Goal: Check status: Check status

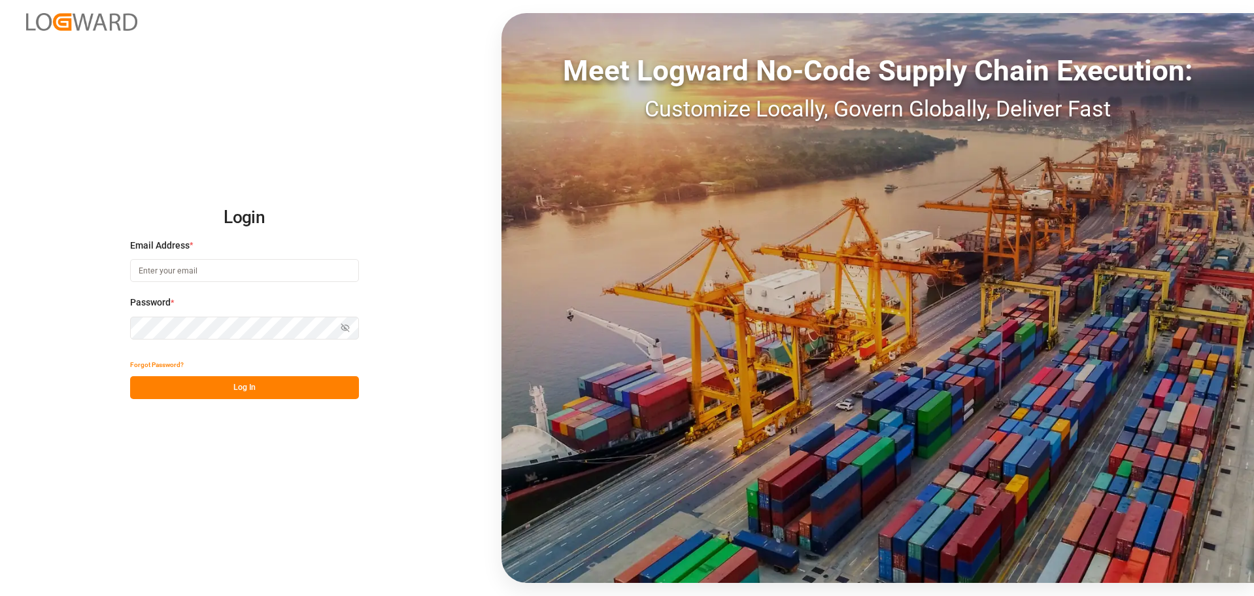
type input "[EMAIL_ADDRESS][DOMAIN_NAME]"
click at [235, 389] on button "Log In" at bounding box center [244, 387] width 229 height 23
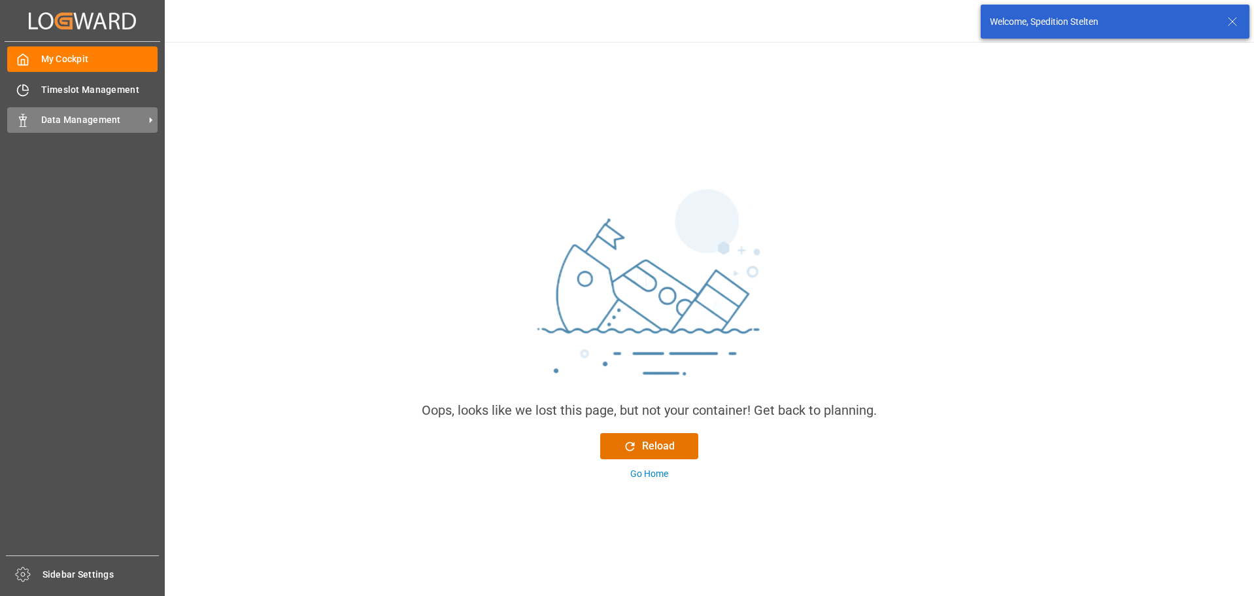
click at [39, 123] on div "Data Management Data Management" at bounding box center [82, 120] width 150 height 26
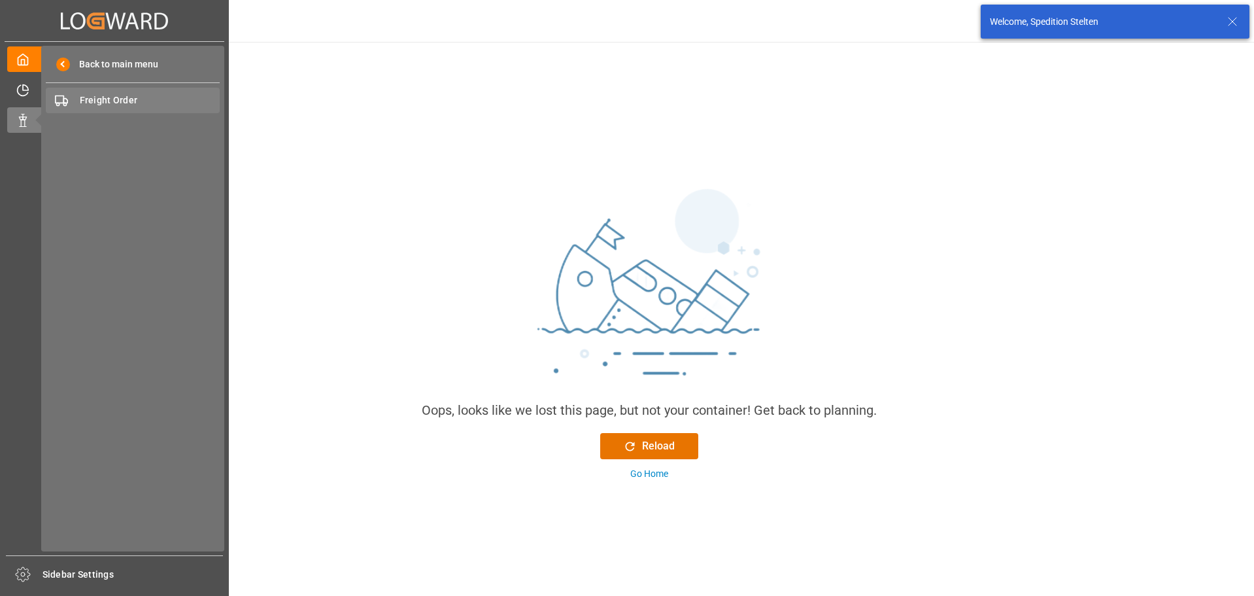
click at [123, 98] on span "Freight Order" at bounding box center [150, 101] width 141 height 14
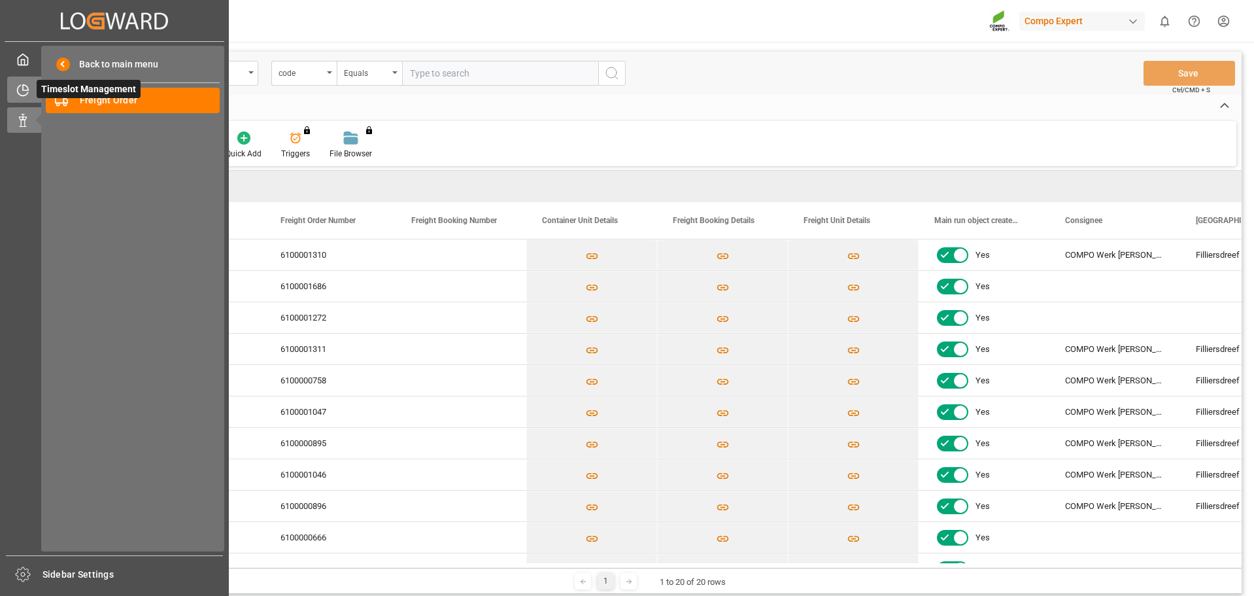
click at [38, 86] on span "Timeslot Management" at bounding box center [89, 89] width 104 height 18
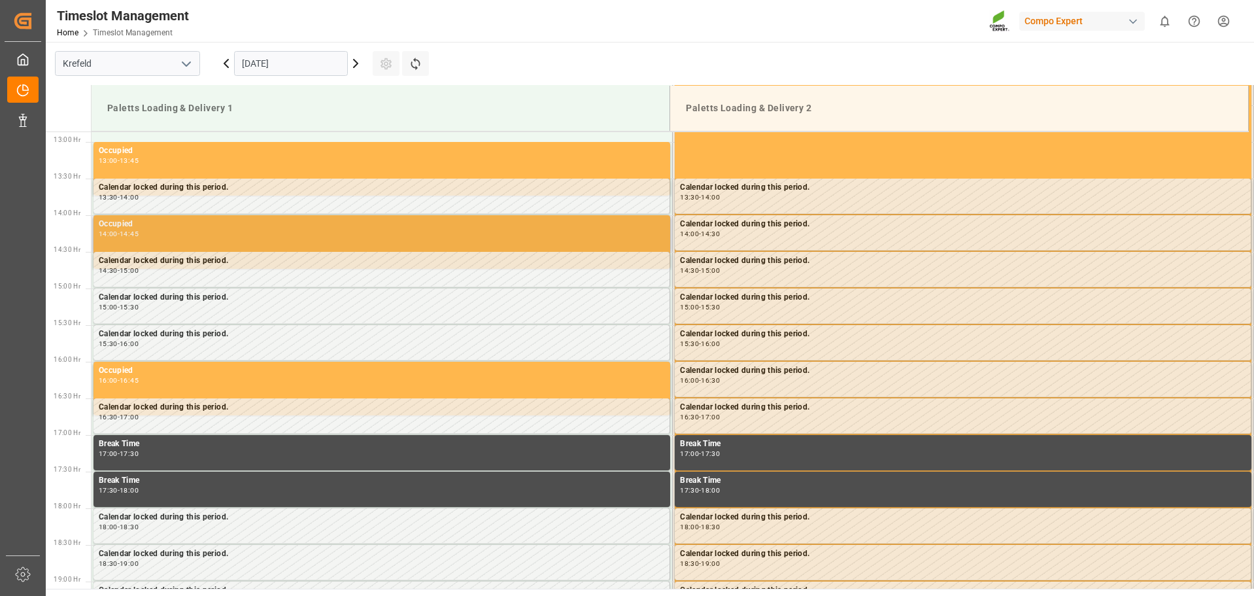
scroll to position [944, 0]
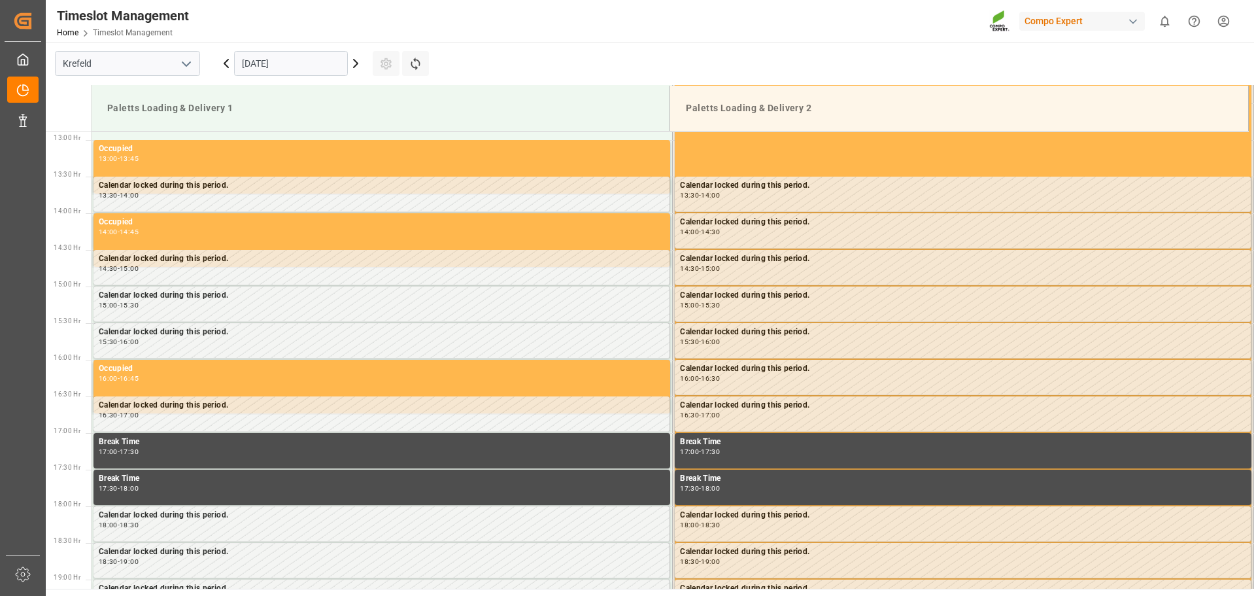
click at [356, 61] on icon at bounding box center [356, 64] width 4 height 8
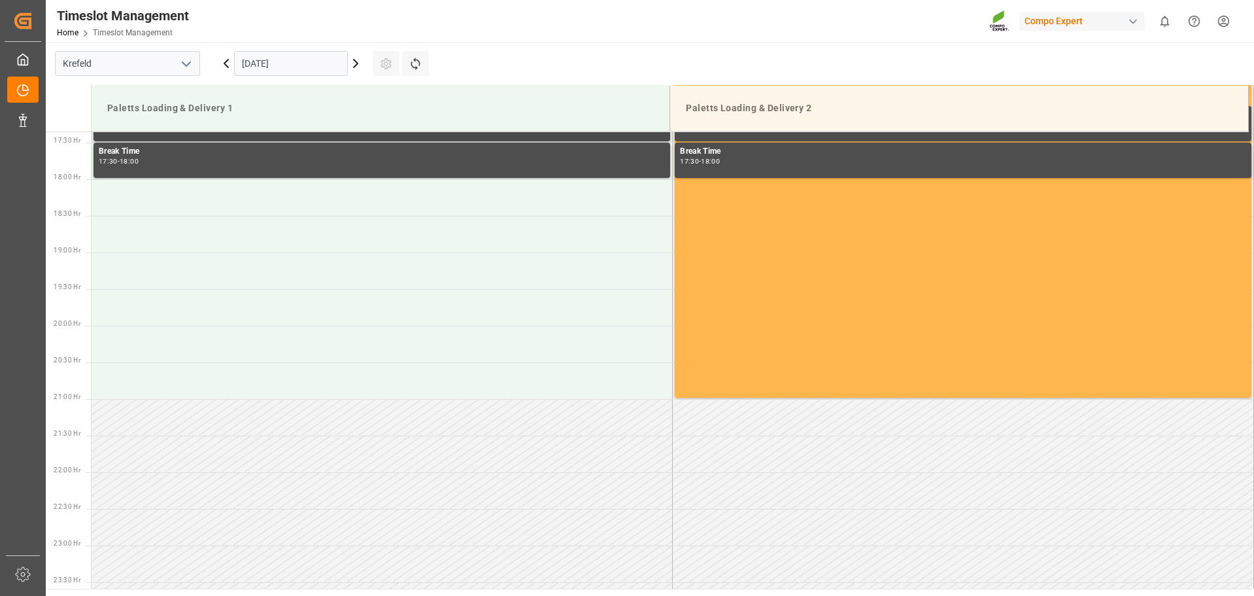
scroll to position [1075, 0]
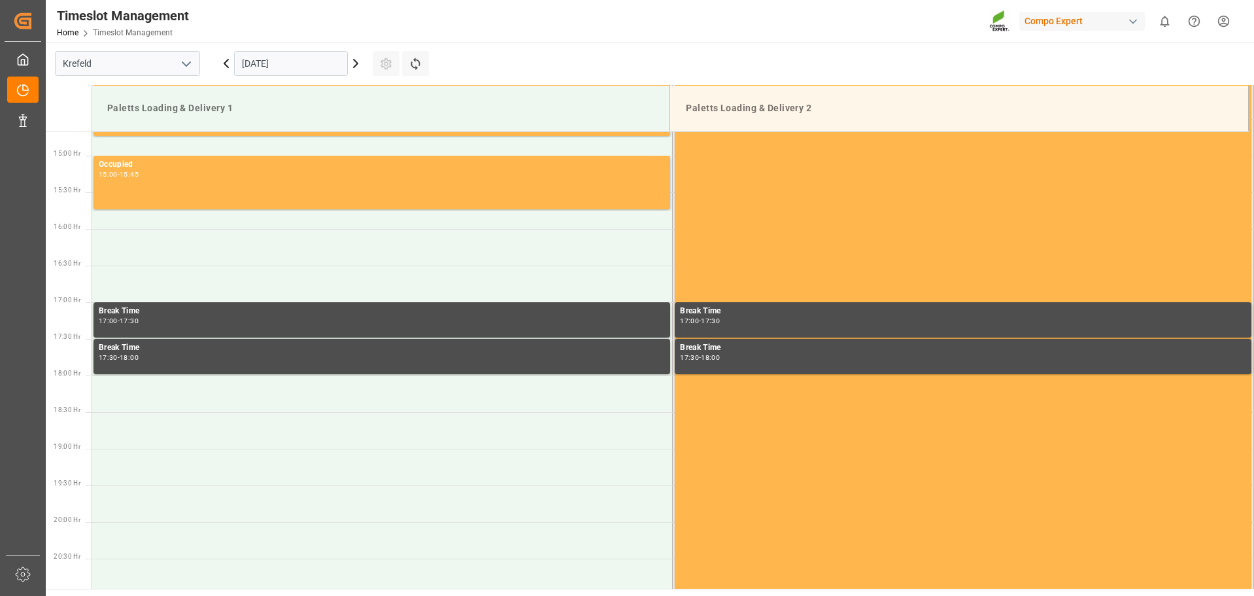
click at [357, 70] on icon at bounding box center [356, 64] width 16 height 16
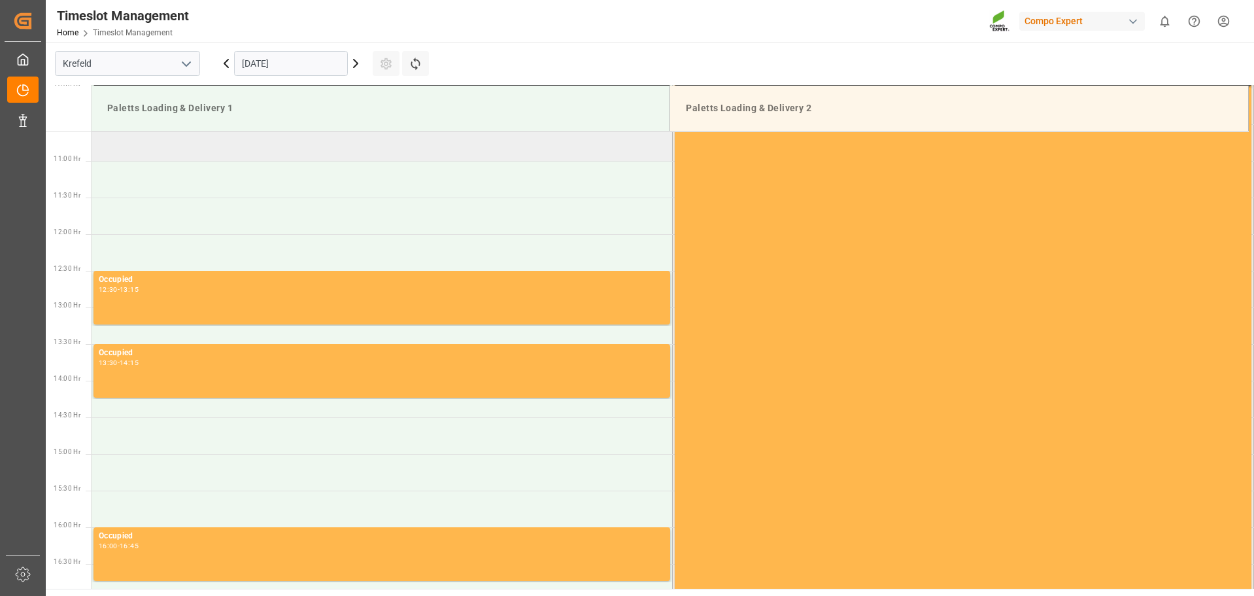
scroll to position [682, 0]
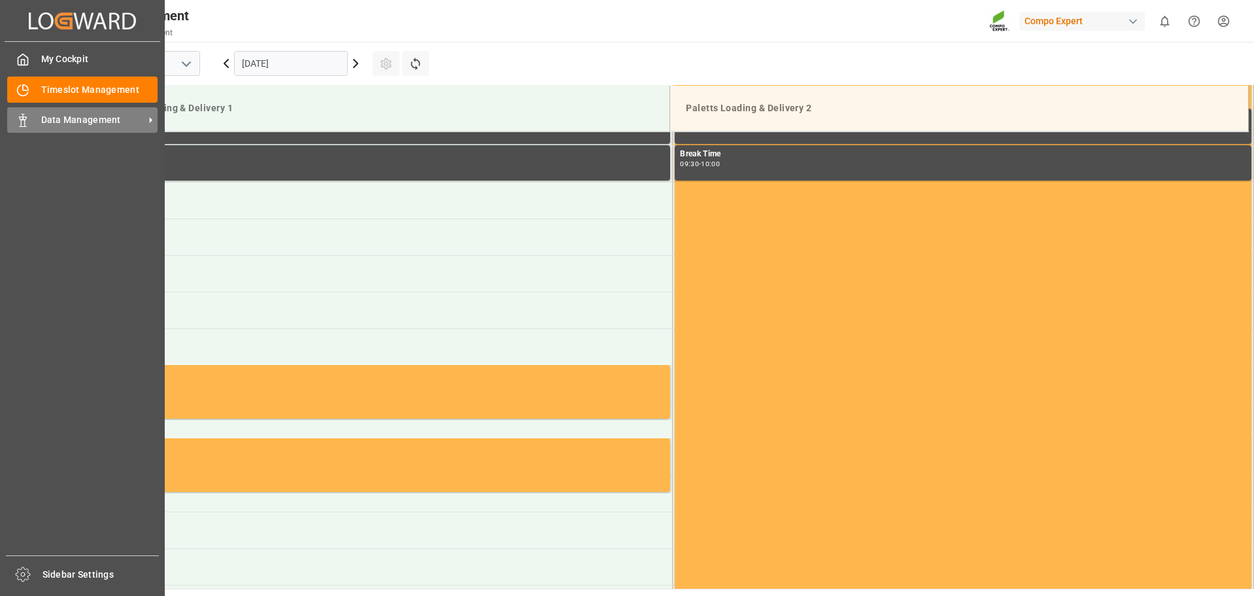
click at [16, 117] on icon at bounding box center [22, 120] width 13 height 13
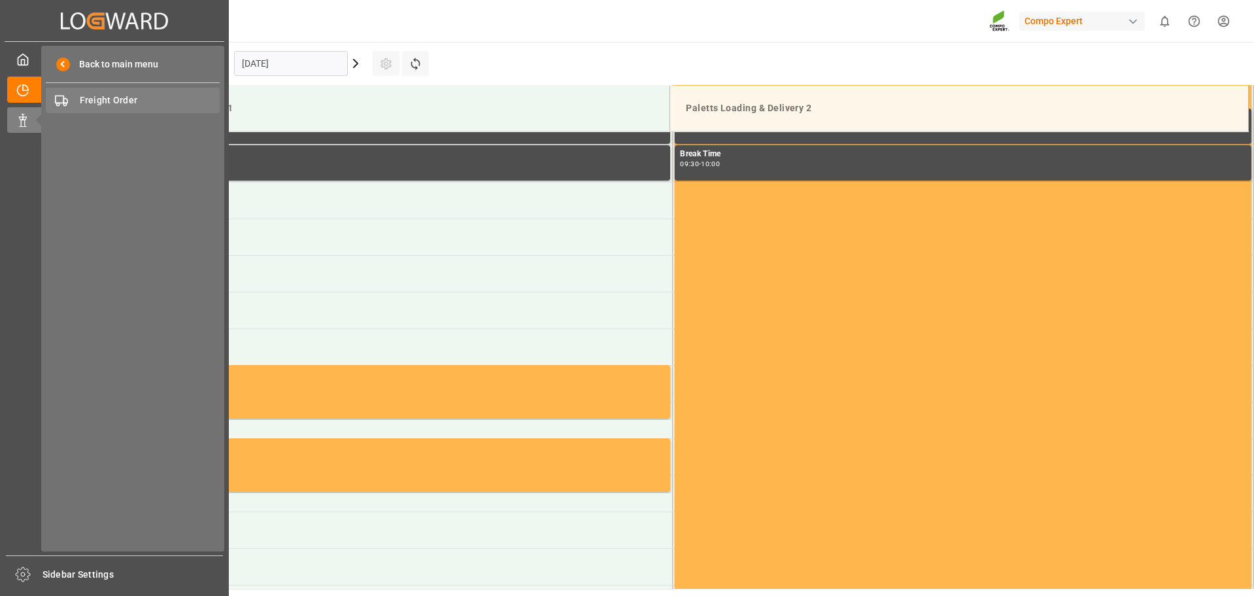
click at [90, 107] on span "Freight Order" at bounding box center [150, 101] width 141 height 14
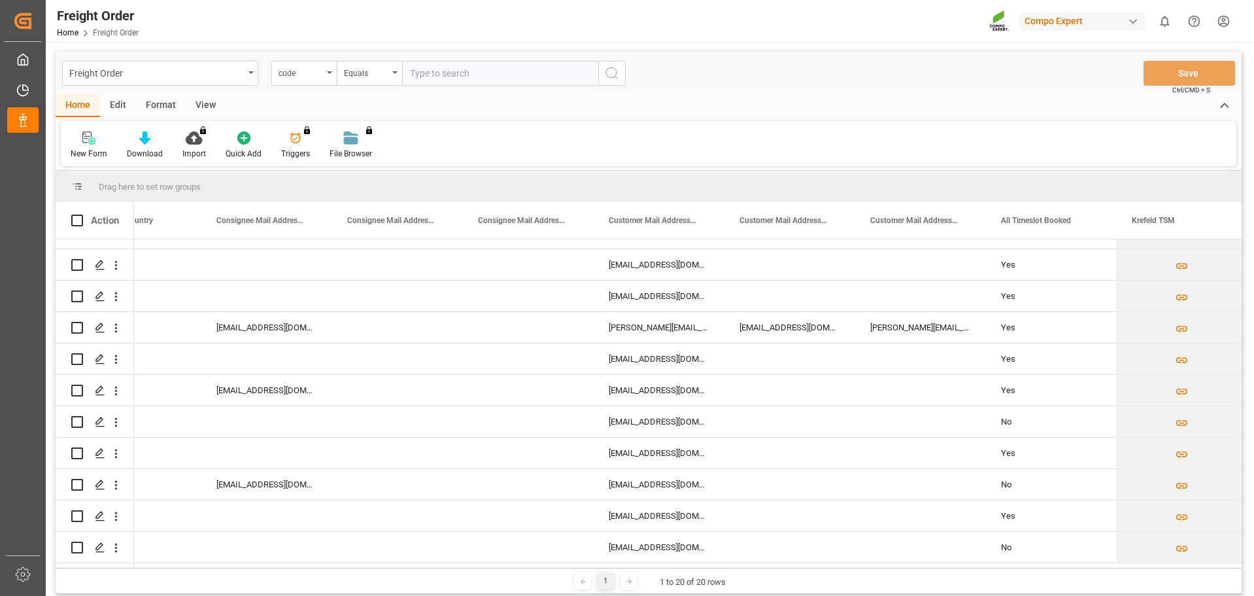
scroll to position [0, 1644]
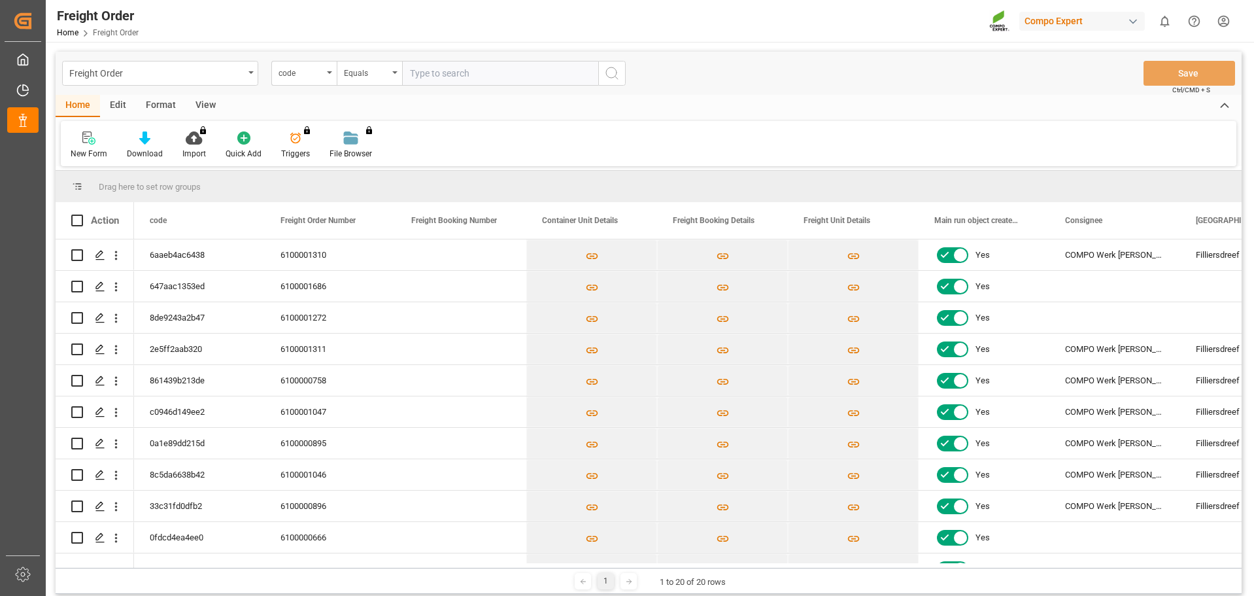
click at [462, 76] on input "text" at bounding box center [500, 73] width 196 height 25
click at [134, 70] on div "Freight Order" at bounding box center [156, 72] width 175 height 16
type input "6100001769"
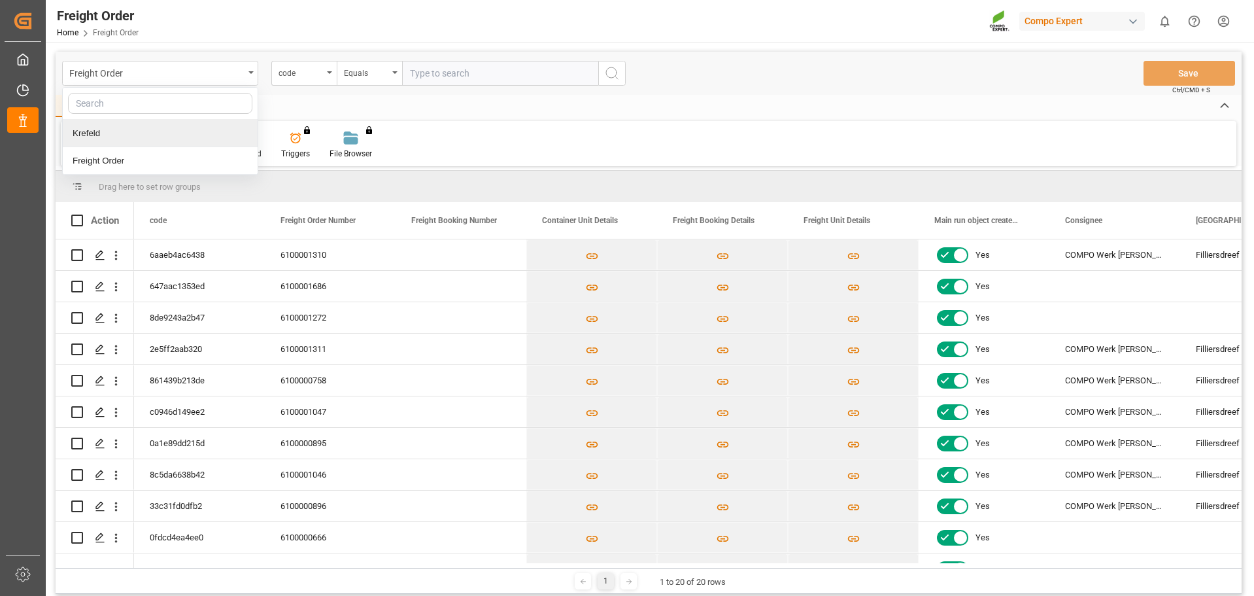
click at [514, 105] on div "Home Edit Format View" at bounding box center [649, 106] width 1186 height 22
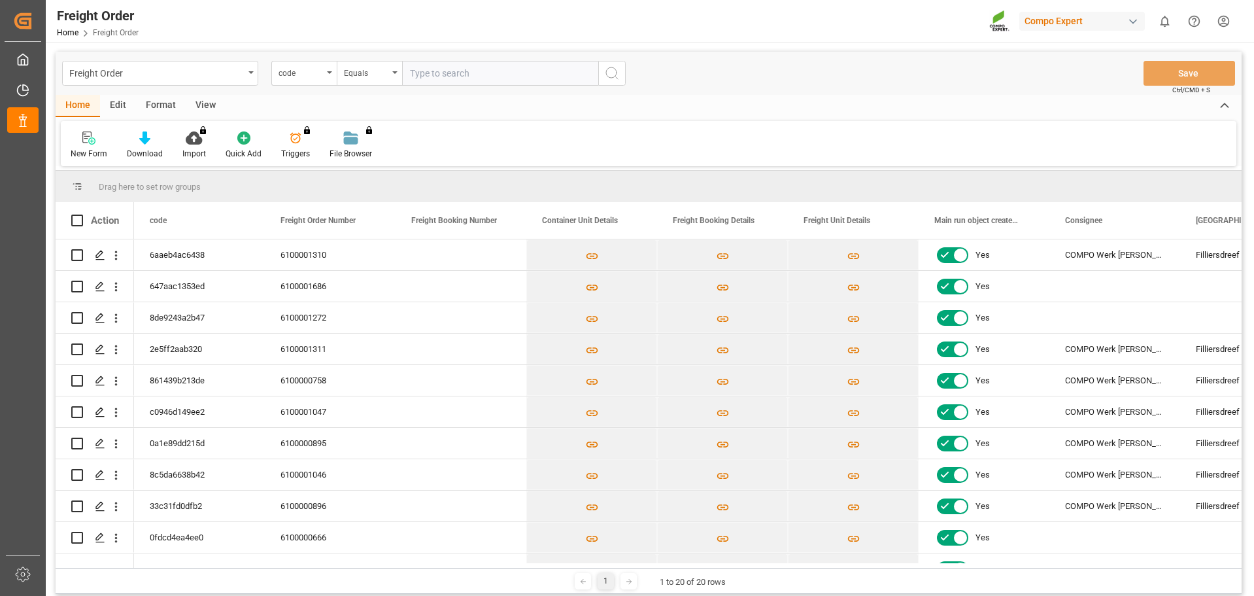
click at [485, 75] on input "text" at bounding box center [500, 73] width 196 height 25
paste input "6100001769"
type input "6100001769"
click at [612, 76] on icon "search button" at bounding box center [612, 73] width 16 height 16
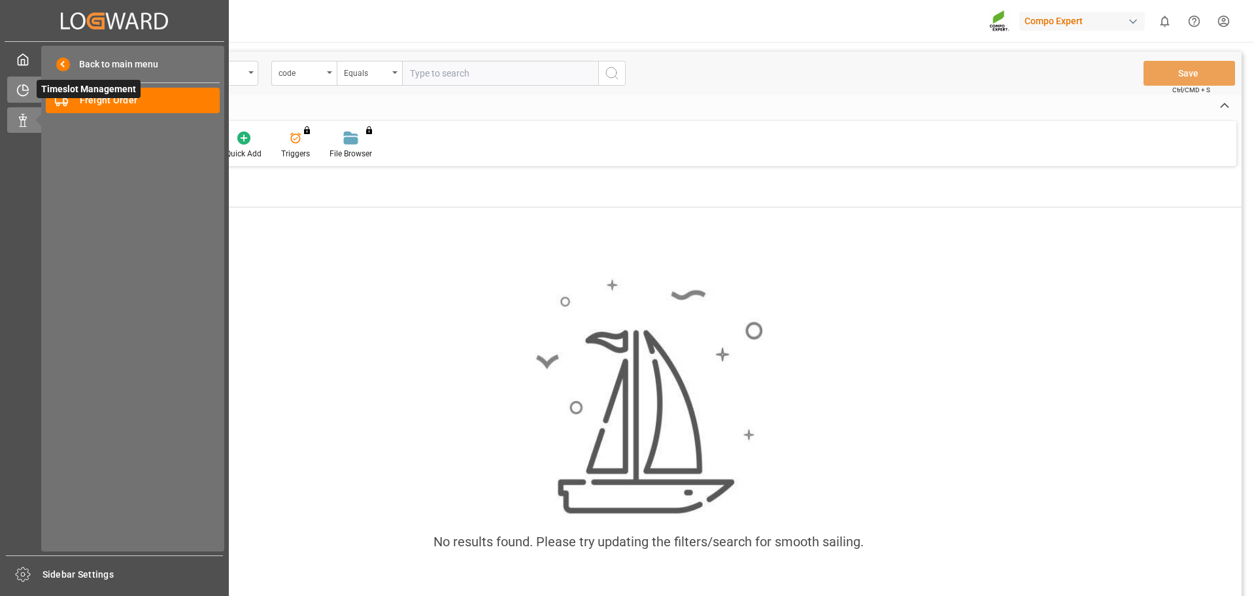
click at [14, 90] on div at bounding box center [18, 90] width 22 height 14
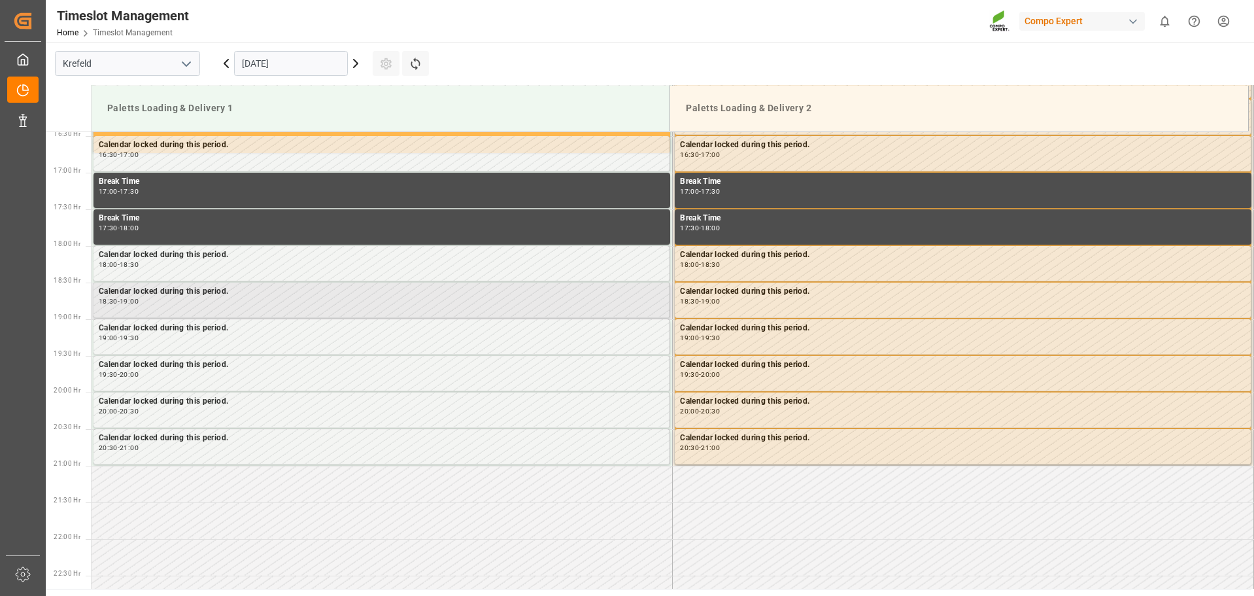
scroll to position [1205, 0]
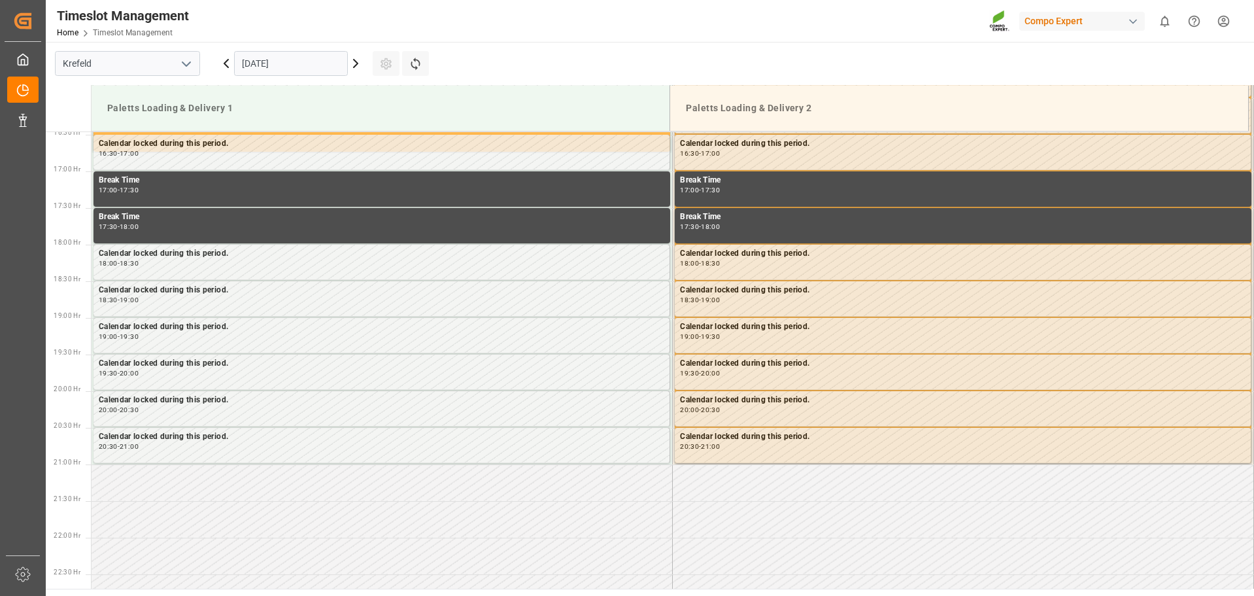
click at [356, 63] on icon at bounding box center [356, 64] width 4 height 8
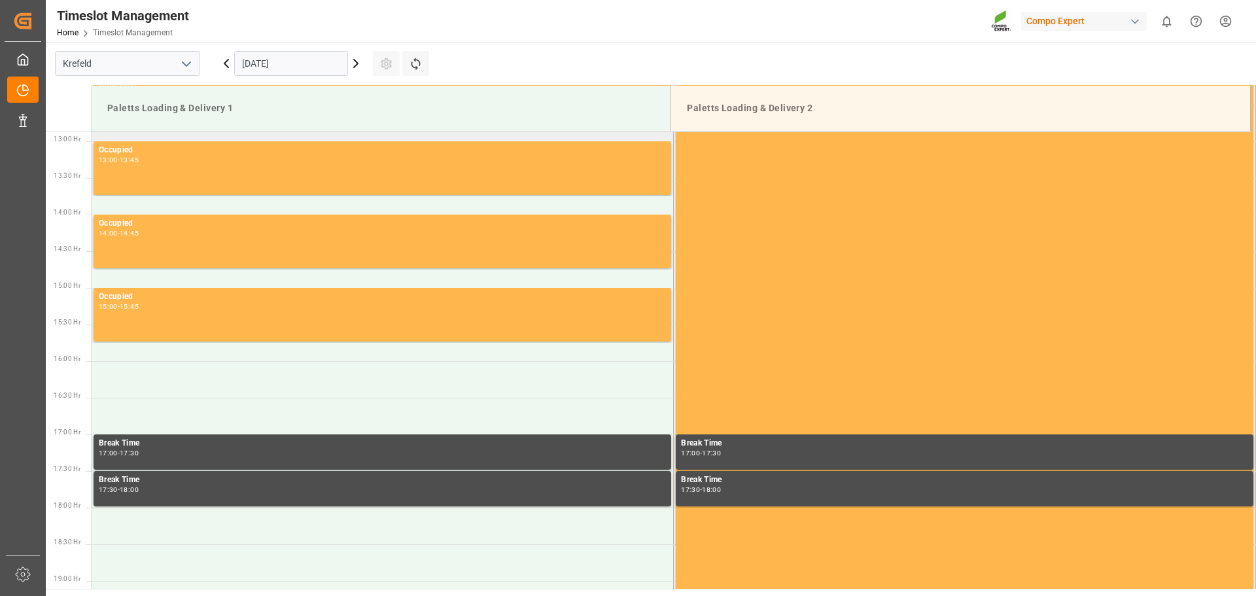
scroll to position [944, 0]
